Goal: Transaction & Acquisition: Purchase product/service

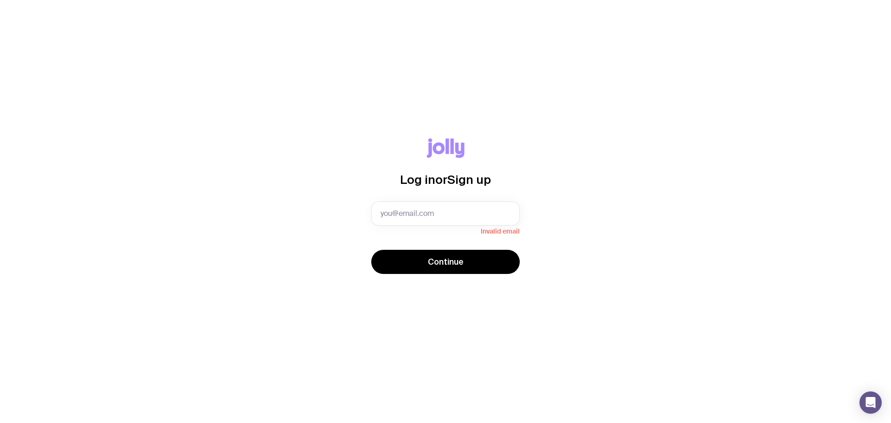
click at [432, 150] on icon at bounding box center [446, 147] width 38 height 19
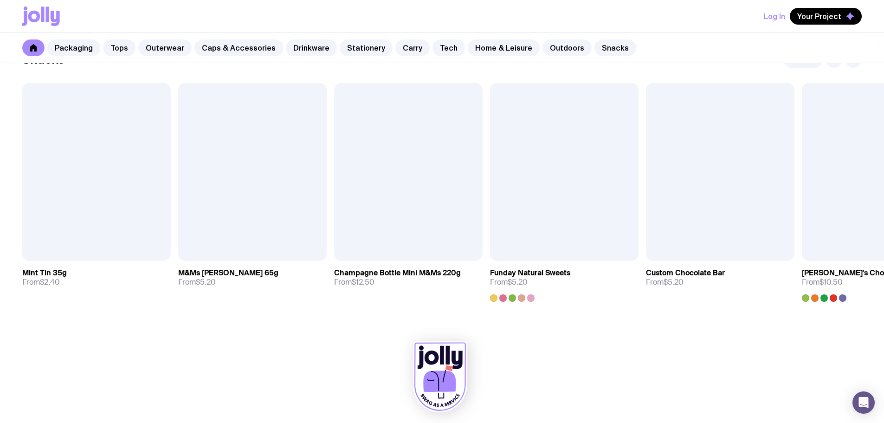
scroll to position [3201, 0]
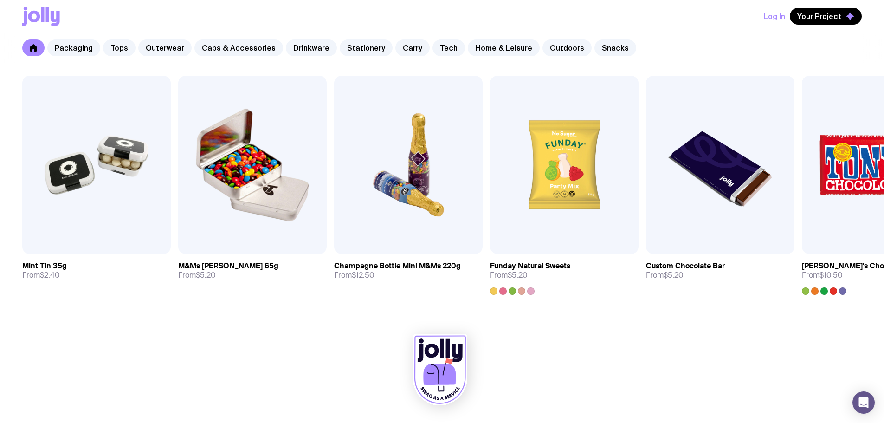
click at [31, 45] on icon at bounding box center [33, 47] width 7 height 7
click at [42, 18] on icon at bounding box center [42, 13] width 3 height 15
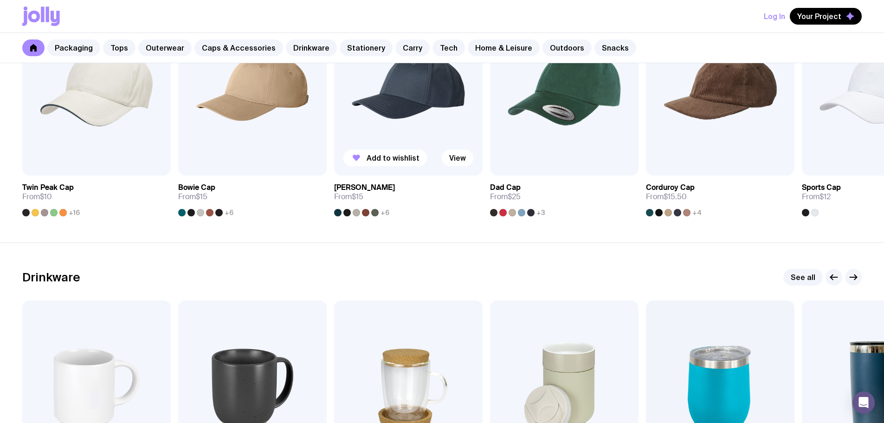
scroll to position [1299, 0]
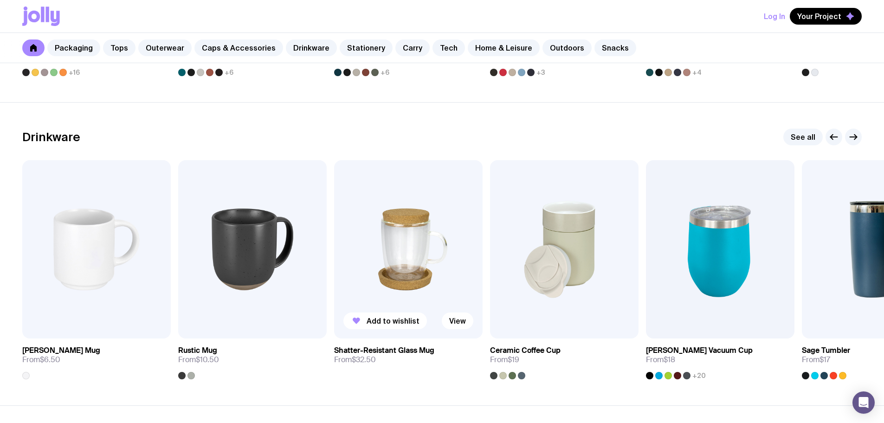
click at [400, 233] on img at bounding box center [408, 249] width 148 height 178
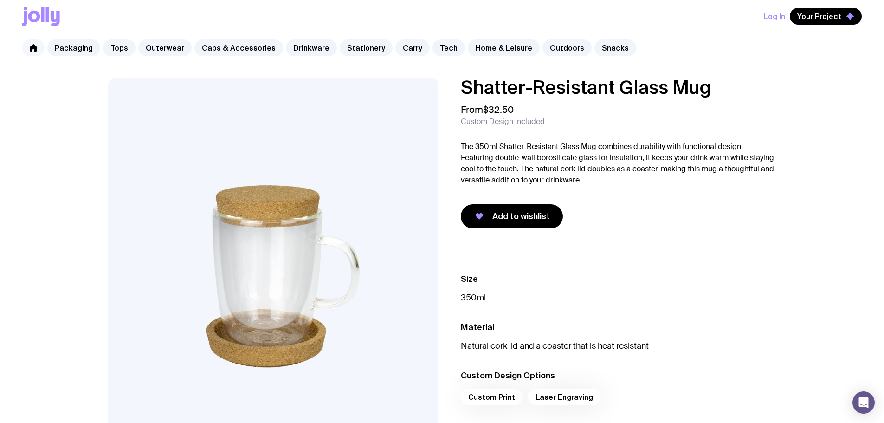
click at [31, 49] on icon at bounding box center [33, 47] width 6 height 7
